Goal: Register for event/course

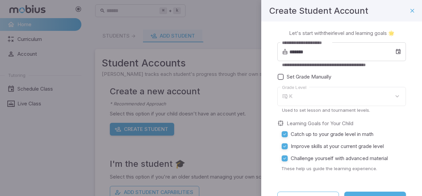
type input "*"
click at [344, 60] on input "*******" at bounding box center [343, 51] width 106 height 19
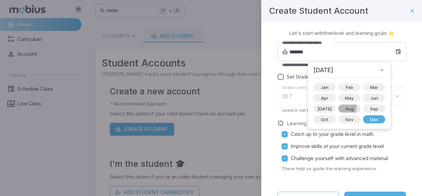
click at [342, 107] on span "Aug" at bounding box center [350, 108] width 16 height 7
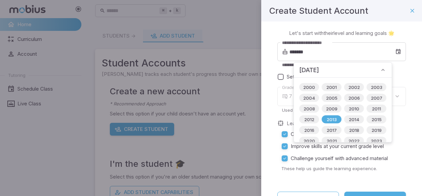
click at [380, 69] on icon at bounding box center [383, 70] width 7 height 7
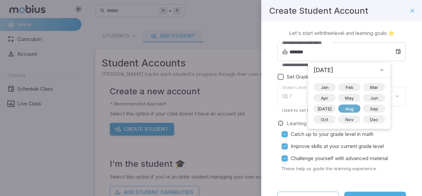
click at [345, 107] on span "Aug" at bounding box center [350, 108] width 16 height 7
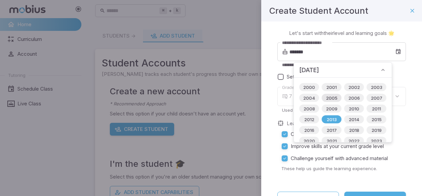
click at [333, 96] on span "2005" at bounding box center [331, 98] width 19 height 7
type input "*******"
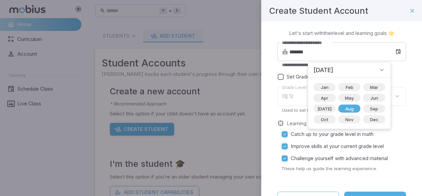
click at [379, 70] on icon at bounding box center [382, 70] width 7 height 7
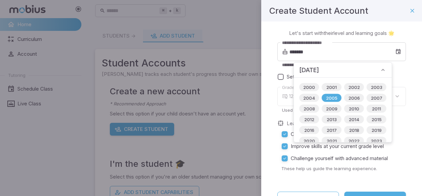
click at [382, 70] on icon at bounding box center [383, 70] width 7 height 7
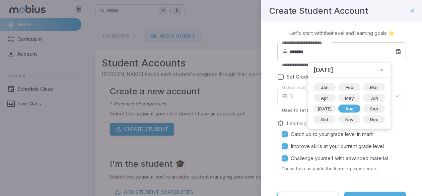
click at [386, 111] on p "Used to set lesson and tournament levels." at bounding box center [341, 110] width 119 height 6
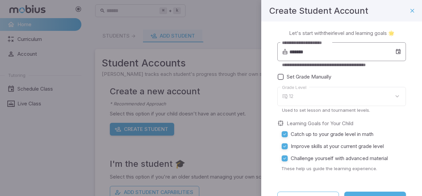
click at [359, 51] on input "*******" at bounding box center [343, 51] width 106 height 19
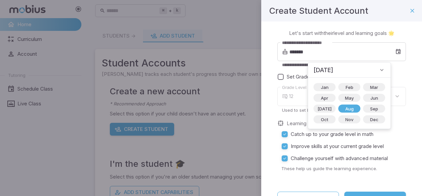
click at [379, 69] on icon at bounding box center [382, 70] width 7 height 7
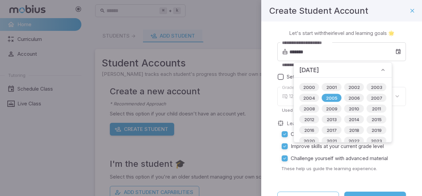
click at [385, 68] on div "[DATE]" at bounding box center [343, 70] width 98 height 15
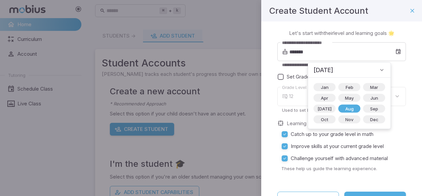
click at [381, 77] on label "Set Grade Manually" at bounding box center [338, 77] width 126 height 12
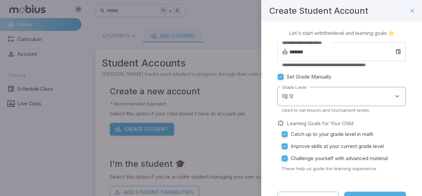
click at [360, 100] on body "**********" at bounding box center [211, 133] width 422 height 266
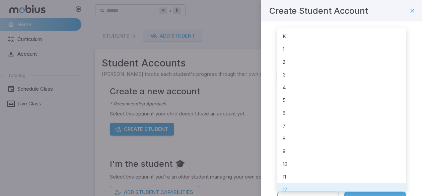
click at [346, 129] on li "7" at bounding box center [342, 125] width 129 height 13
type input "*"
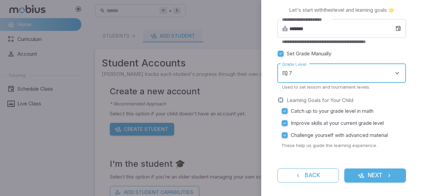
scroll to position [26, 0]
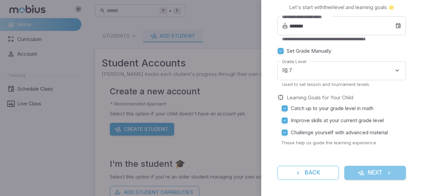
click at [376, 174] on button "Next" at bounding box center [376, 173] width 62 height 14
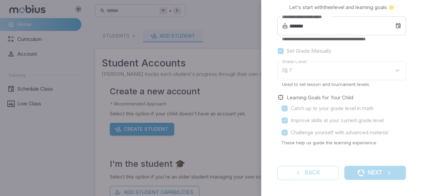
scroll to position [0, 0]
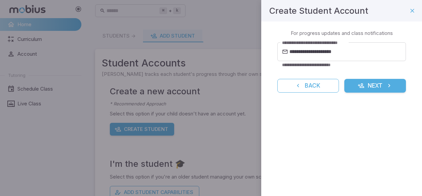
click at [382, 80] on button "Next" at bounding box center [376, 86] width 62 height 14
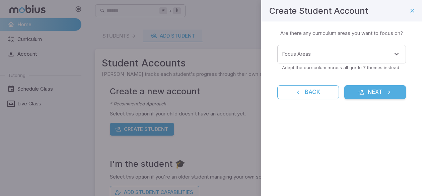
click at [374, 64] on div "Focus Areas Focus Areas Adapt the curriculum across all grade 7 themes instead" at bounding box center [342, 57] width 129 height 25
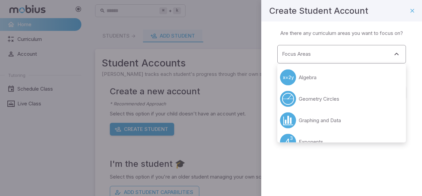
click at [374, 61] on div "Focus Areas" at bounding box center [342, 54] width 129 height 18
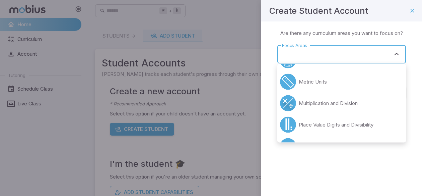
scroll to position [169, 0]
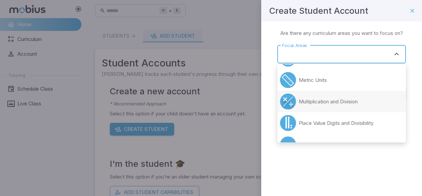
click at [366, 99] on li "Multiplication and Division" at bounding box center [342, 101] width 129 height 21
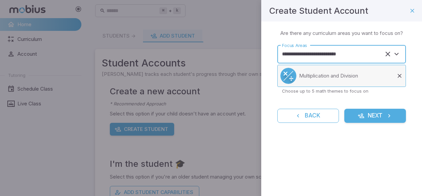
click at [367, 76] on li "Multiplication and Division" at bounding box center [342, 76] width 129 height 22
type input "**********"
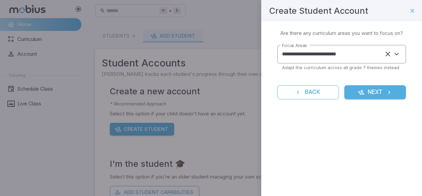
click at [368, 57] on input "**********" at bounding box center [333, 54] width 104 height 12
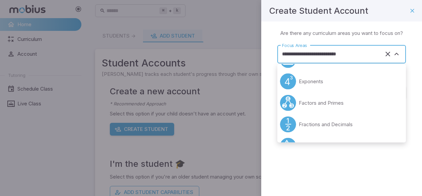
scroll to position [0, 0]
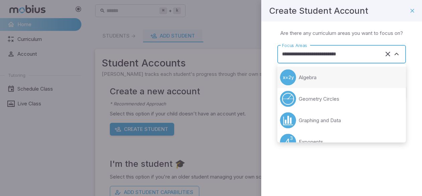
click at [366, 85] on li "Algebra" at bounding box center [342, 77] width 129 height 21
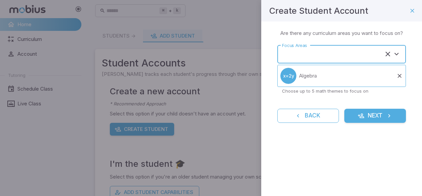
type input "*******"
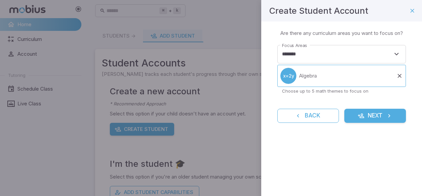
click at [392, 123] on div "Learning Focus 🔎 Are there any curriculum areas you want to focus on? Focus Are…" at bounding box center [341, 79] width 161 height 117
click at [388, 115] on icon "submit" at bounding box center [389, 115] width 7 height 7
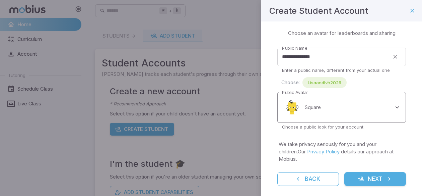
click at [390, 106] on body "**********" at bounding box center [211, 133] width 422 height 266
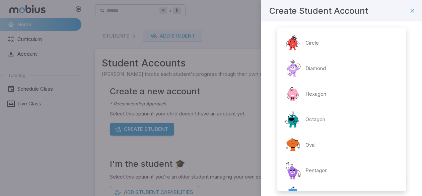
scroll to position [148, 0]
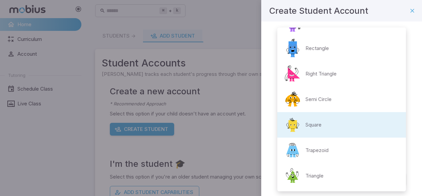
click at [370, 150] on li "Trapezoid" at bounding box center [342, 149] width 129 height 25
type input "**********"
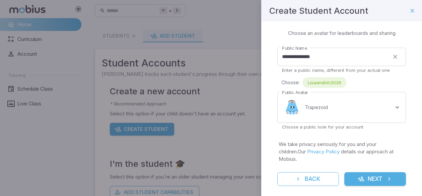
click at [385, 185] on div "**********" at bounding box center [341, 111] width 161 height 180
click at [384, 178] on button "Next" at bounding box center [376, 179] width 62 height 14
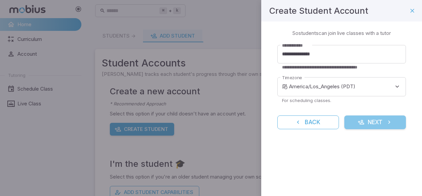
click at [365, 122] on button "Next" at bounding box center [376, 122] width 62 height 14
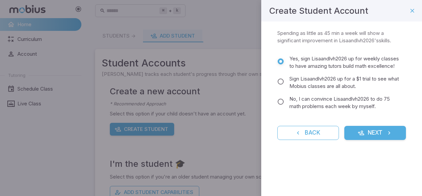
click at [332, 140] on button "Back" at bounding box center [309, 133] width 62 height 14
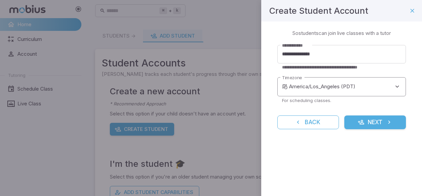
click at [347, 84] on body "**********" at bounding box center [211, 133] width 422 height 266
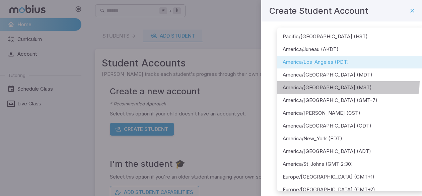
click at [348, 81] on li "America/[GEOGRAPHIC_DATA] (MST)" at bounding box center [351, 87] width 147 height 13
type input "**********"
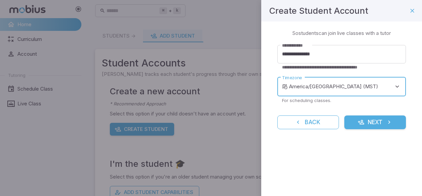
click at [371, 124] on button "Next" at bounding box center [376, 122] width 62 height 14
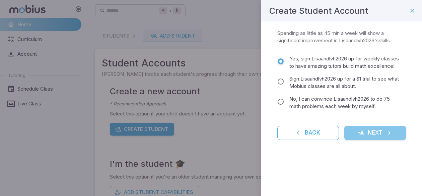
click at [375, 140] on button "Next" at bounding box center [376, 133] width 62 height 14
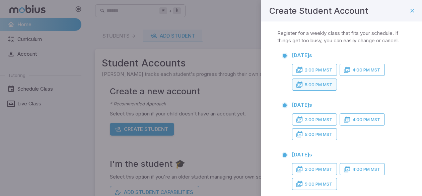
click at [315, 81] on button "5:00 PM MST" at bounding box center [314, 84] width 45 height 12
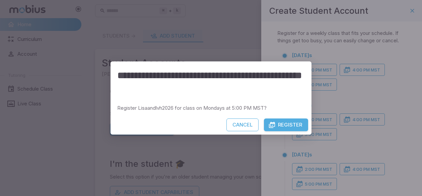
click at [250, 124] on button "Cancel" at bounding box center [243, 124] width 32 height 13
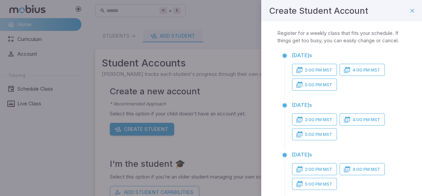
click at [342, 76] on div "[DATE] s 2:00 PM MST 4:00 PM MST 5:00 PM MST" at bounding box center [346, 74] width 119 height 48
click at [347, 71] on icon "button" at bounding box center [347, 69] width 7 height 7
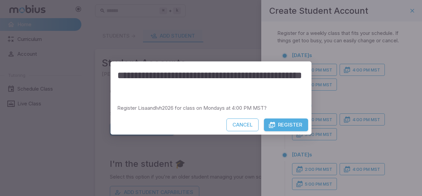
click at [293, 128] on button "Register" at bounding box center [286, 124] width 44 height 13
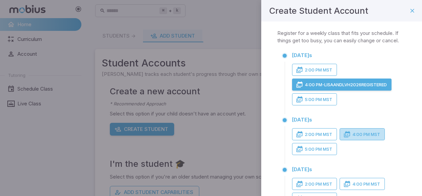
click at [358, 133] on button "4:00 PM MST" at bounding box center [362, 134] width 45 height 12
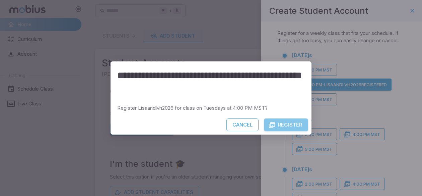
click at [301, 120] on button "Register" at bounding box center [286, 124] width 44 height 13
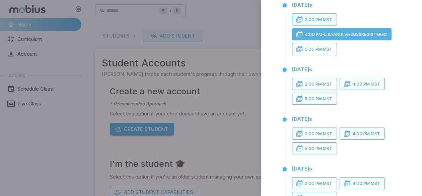
scroll to position [115, 0]
click at [324, 99] on button "5:00 PM MST" at bounding box center [314, 98] width 45 height 12
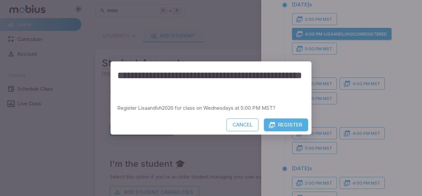
click at [333, 86] on div "**********" at bounding box center [211, 98] width 422 height 196
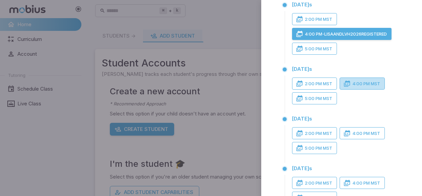
click at [351, 84] on icon "button" at bounding box center [347, 83] width 7 height 7
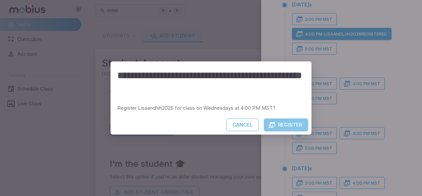
click at [304, 127] on button "Register" at bounding box center [286, 124] width 44 height 13
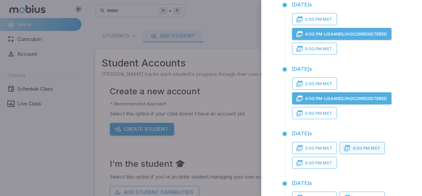
click at [353, 145] on button "4:00 PM MST" at bounding box center [362, 148] width 45 height 12
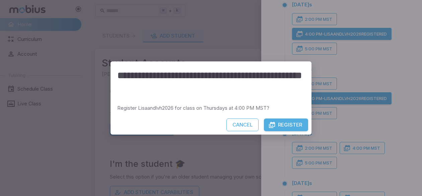
click at [295, 122] on button "Register" at bounding box center [286, 124] width 44 height 13
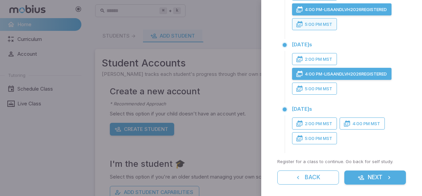
scroll to position [209, 0]
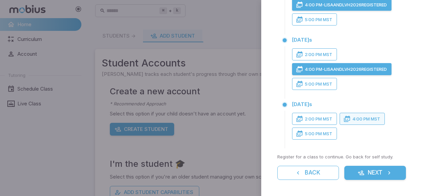
click at [353, 116] on button "4:00 PM MST" at bounding box center [362, 119] width 45 height 12
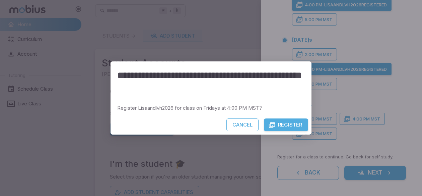
click at [297, 125] on button "Register" at bounding box center [286, 124] width 44 height 13
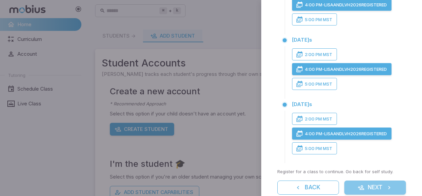
click at [378, 188] on button "Next" at bounding box center [376, 187] width 62 height 14
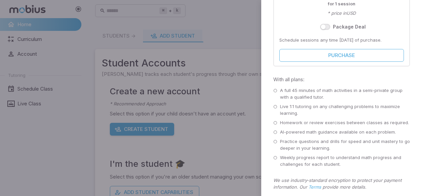
scroll to position [256, 0]
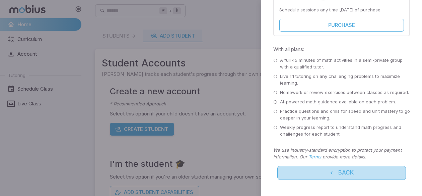
click at [346, 171] on button "Back" at bounding box center [342, 173] width 129 height 14
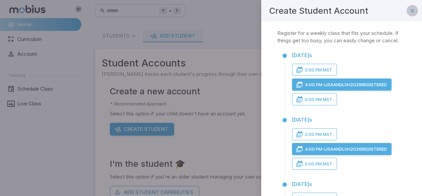
click at [411, 8] on icon "button" at bounding box center [412, 10] width 7 height 7
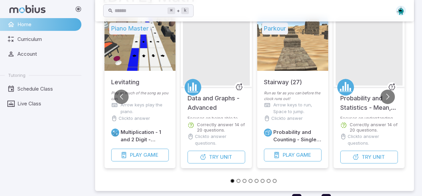
scroll to position [57, 0]
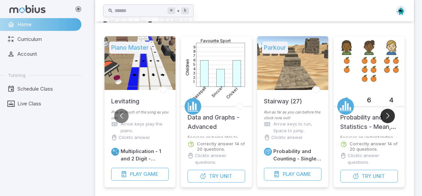
click at [392, 118] on button "Go to next slide" at bounding box center [388, 116] width 14 height 14
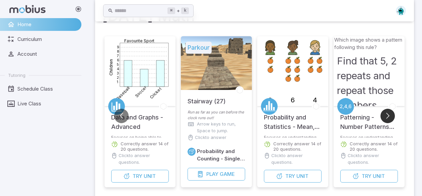
click at [392, 118] on button "Go to next slide" at bounding box center [388, 116] width 14 height 14
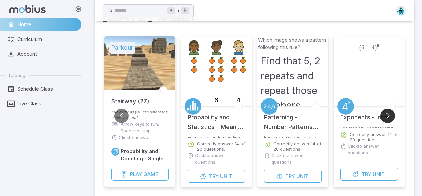
click at [391, 116] on button "Go to next slide" at bounding box center [388, 116] width 14 height 14
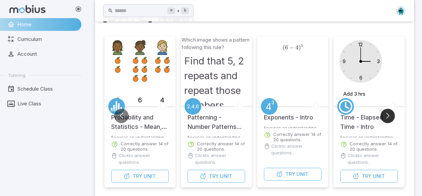
click at [391, 116] on button "Go to next slide" at bounding box center [388, 116] width 14 height 14
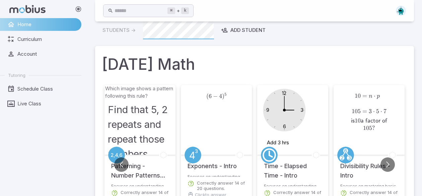
scroll to position [10, 0]
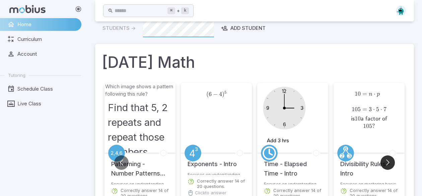
click at [389, 159] on button "Go to next slide" at bounding box center [388, 162] width 14 height 14
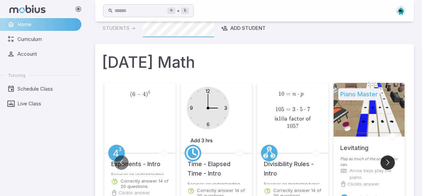
click at [389, 159] on button "Go to next slide" at bounding box center [388, 162] width 14 height 14
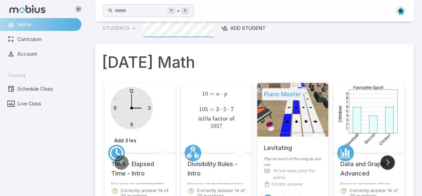
click at [389, 159] on button "Go to next slide" at bounding box center [388, 162] width 14 height 14
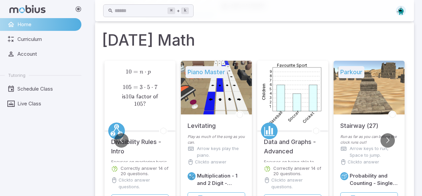
scroll to position [0, 0]
